Goal: Task Accomplishment & Management: Manage account settings

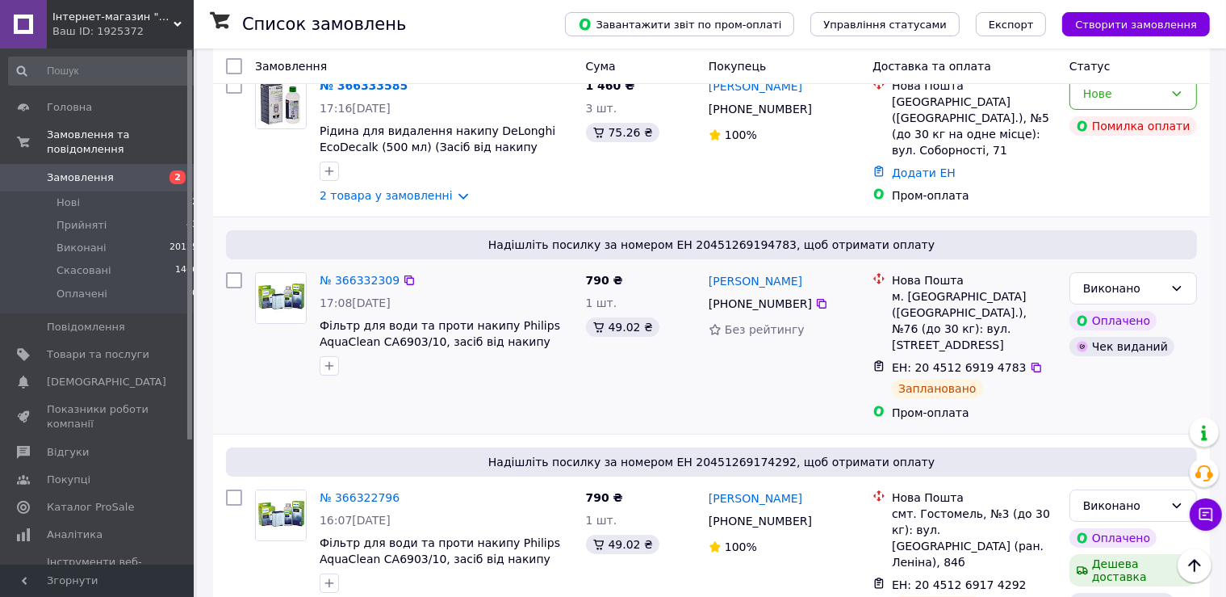
scroll to position [170, 0]
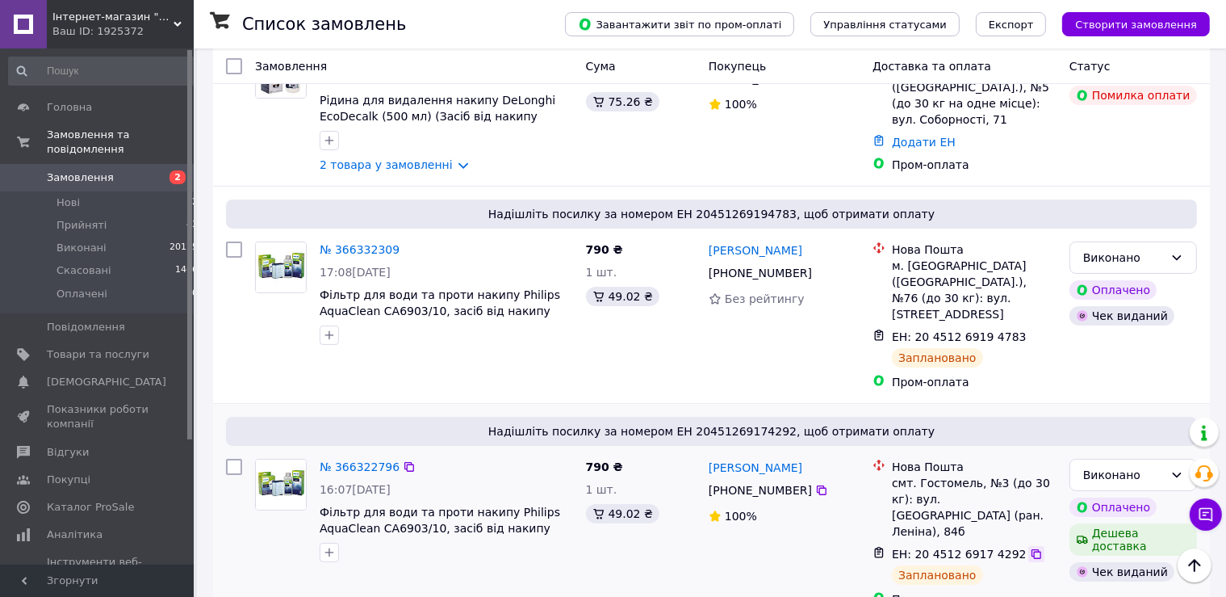
click at [1030, 547] on icon at bounding box center [1036, 553] width 13 height 13
click at [1032, 332] on icon at bounding box center [1037, 337] width 10 height 10
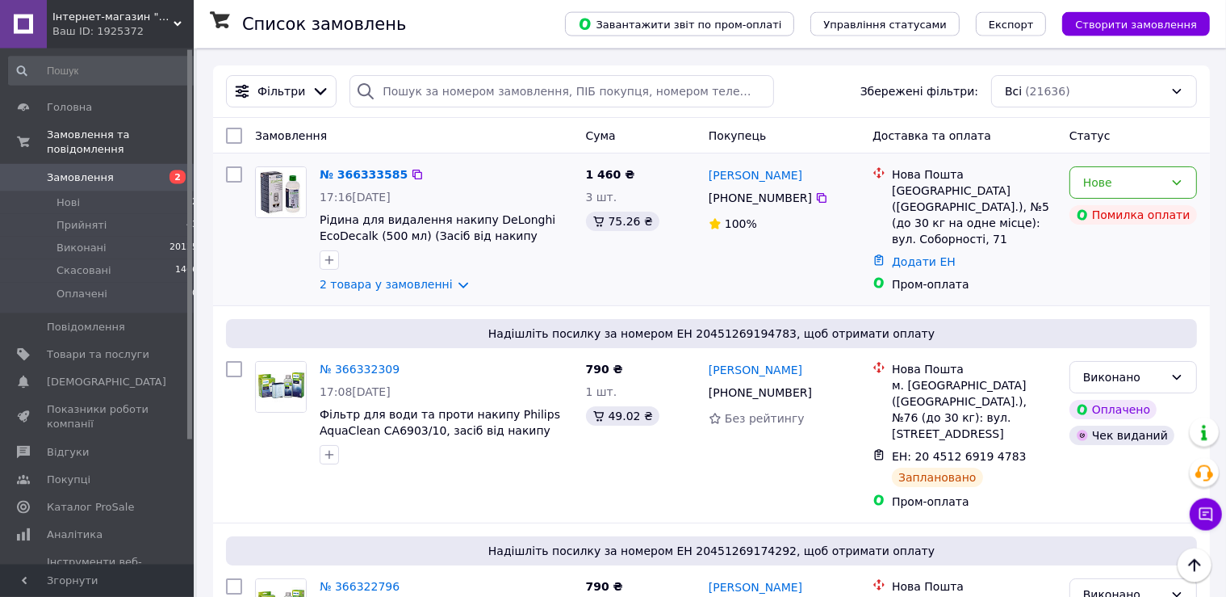
scroll to position [0, 0]
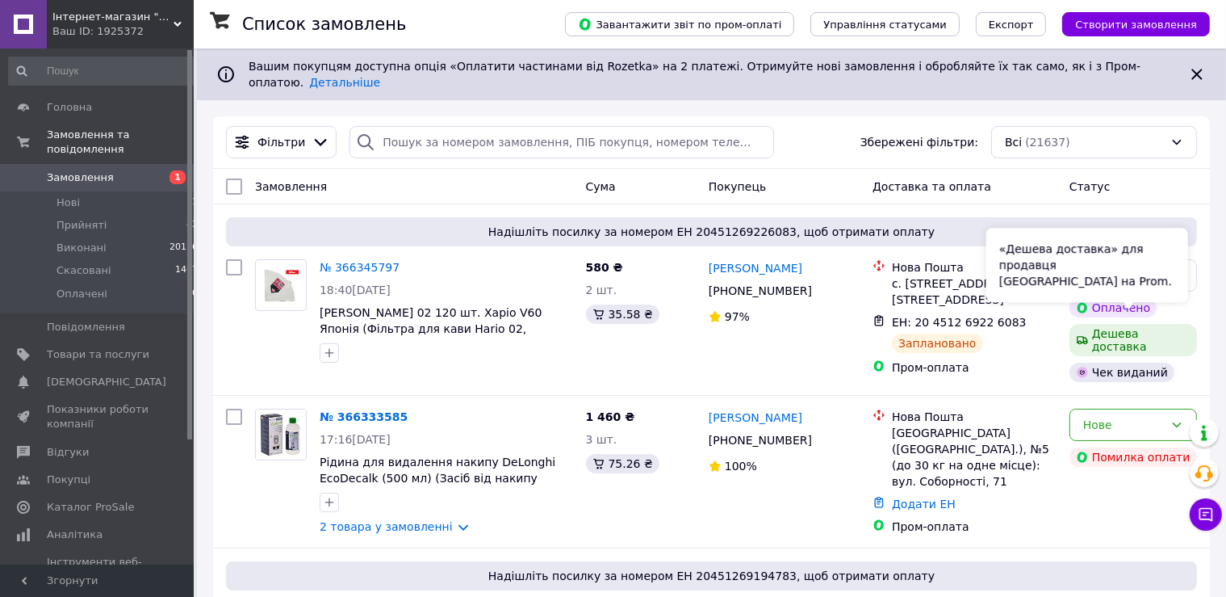
click at [1018, 288] on div "«Дешева доставка» для продавця [GEOGRAPHIC_DATA] на Prom." at bounding box center [1087, 265] width 202 height 74
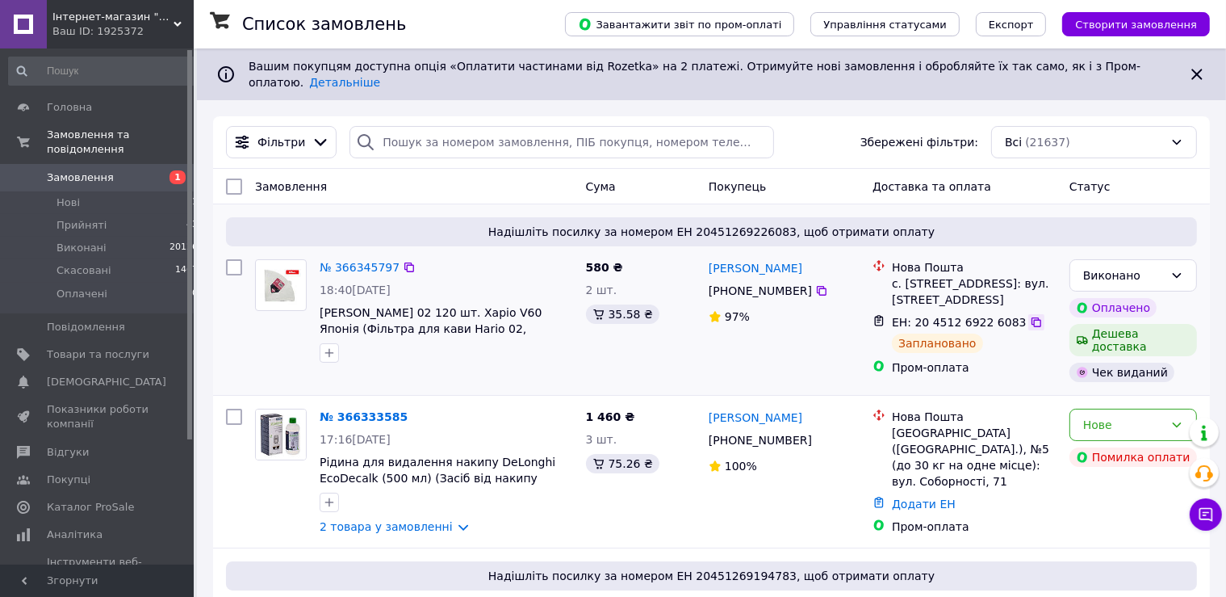
click at [1030, 328] on icon at bounding box center [1036, 322] width 13 height 13
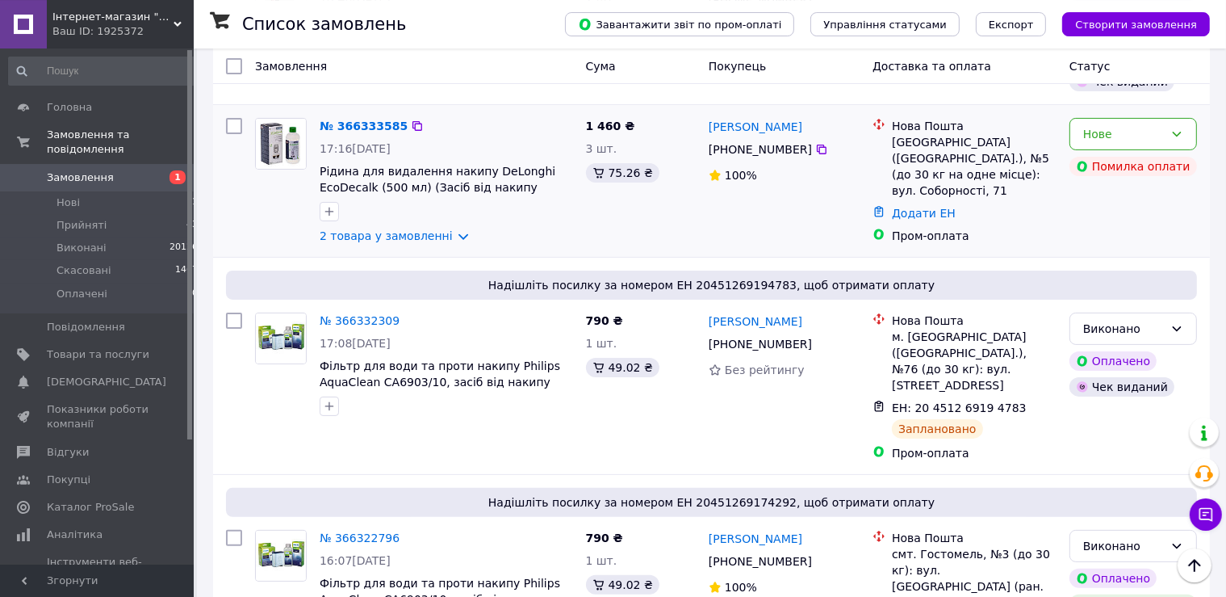
scroll to position [255, 0]
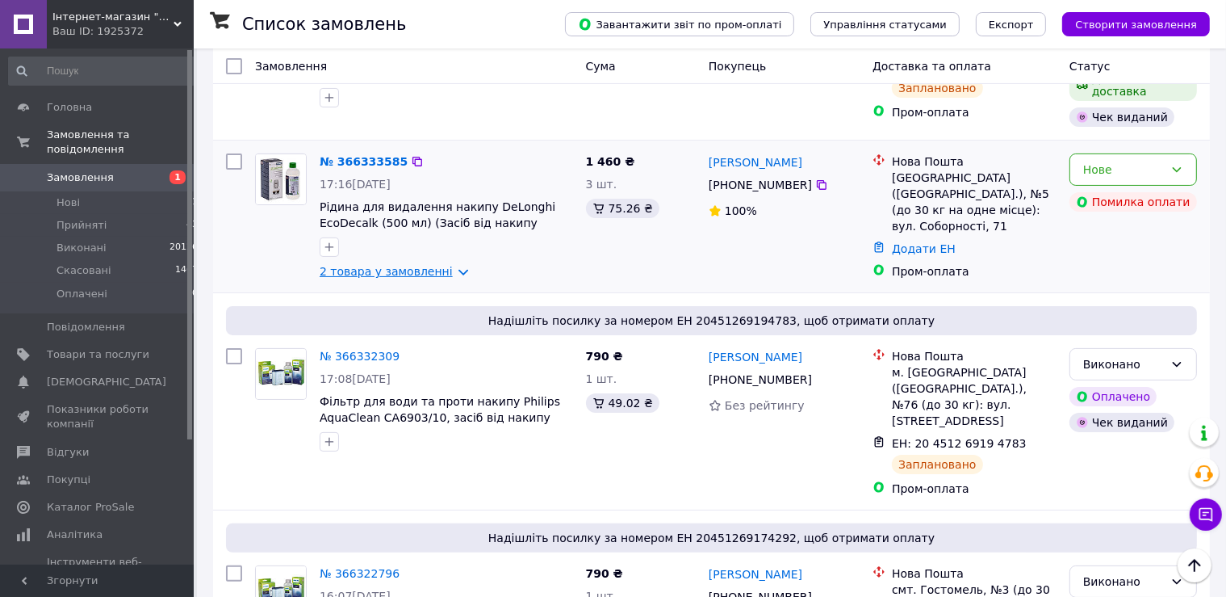
click at [428, 271] on link "2 товара у замовленні" at bounding box center [386, 271] width 133 height 13
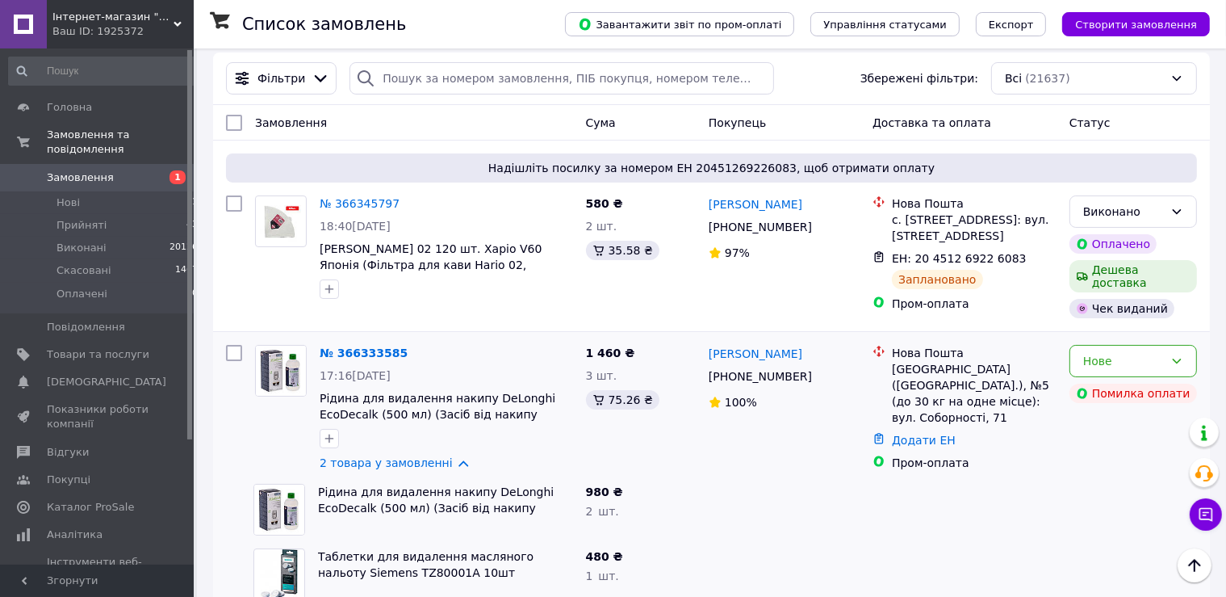
scroll to position [0, 0]
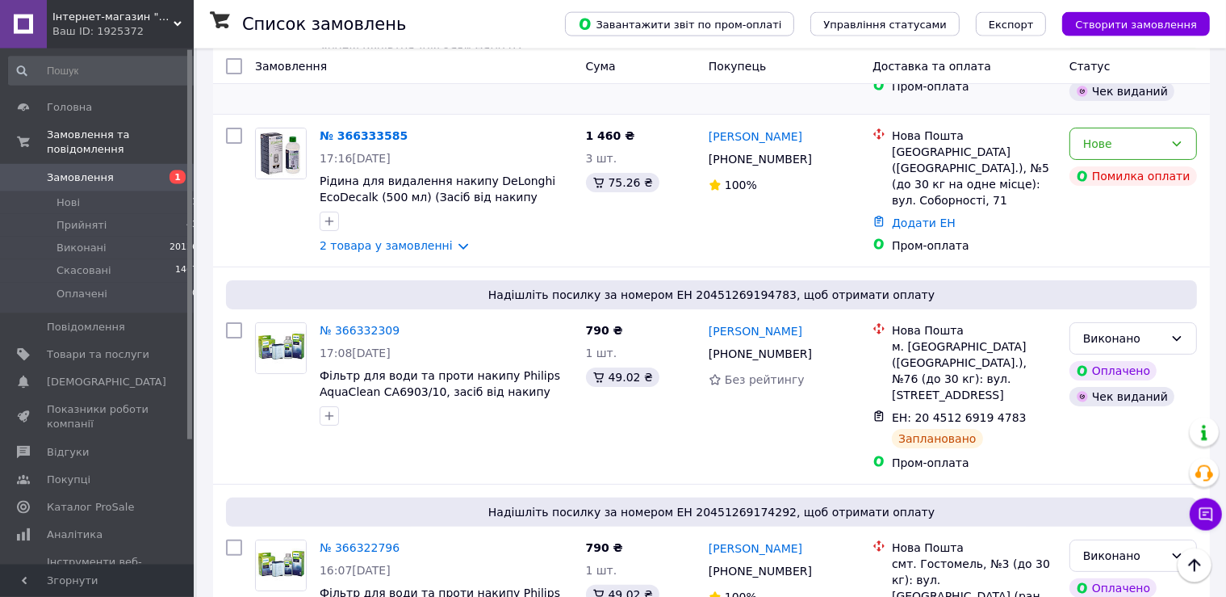
scroll to position [255, 0]
